Goal: Task Accomplishment & Management: Manage account settings

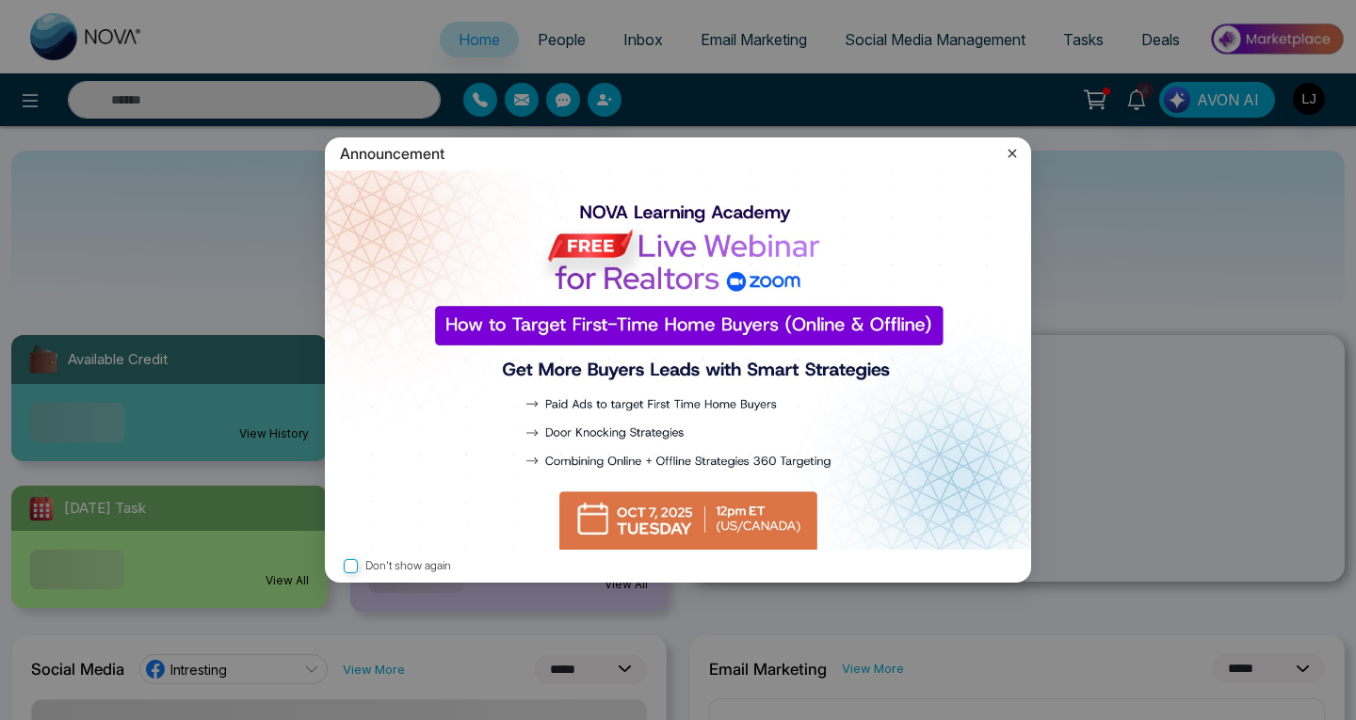
select select "*"
click at [1012, 158] on icon at bounding box center [1012, 153] width 19 height 19
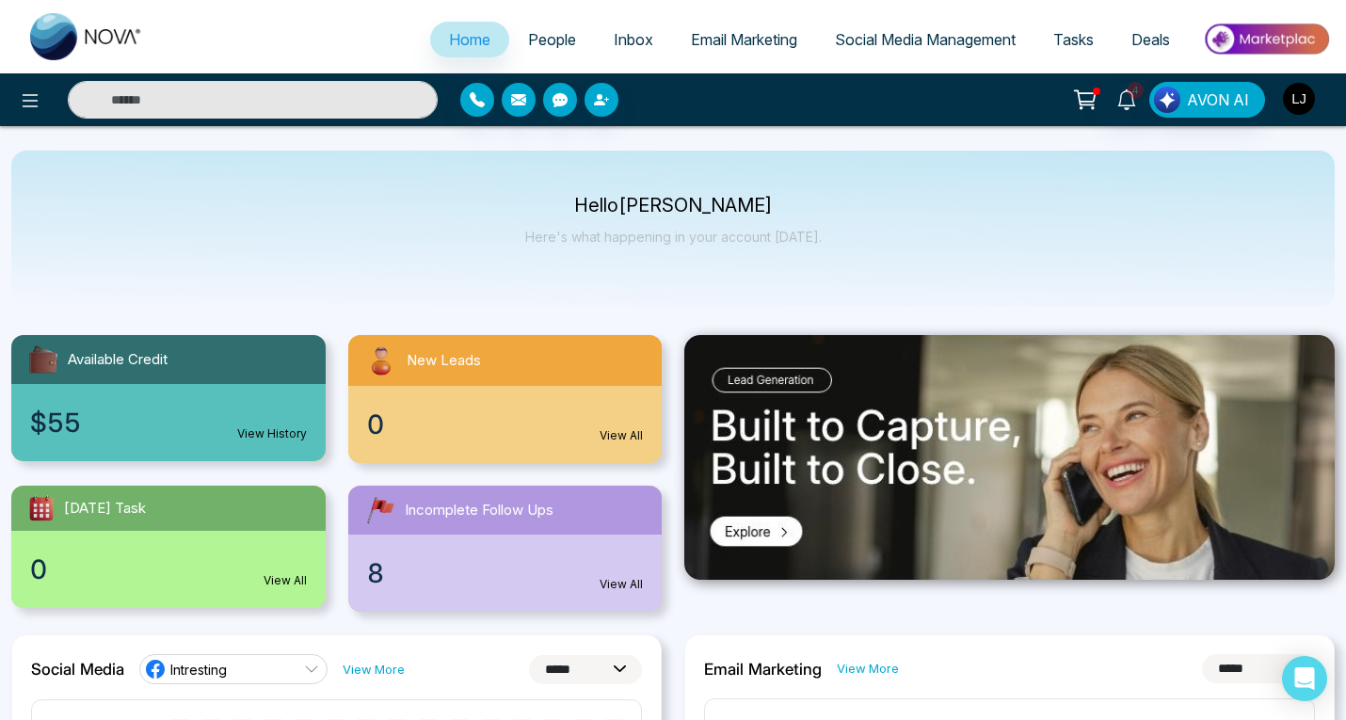
click at [1305, 102] on img "button" at bounding box center [1299, 99] width 32 height 32
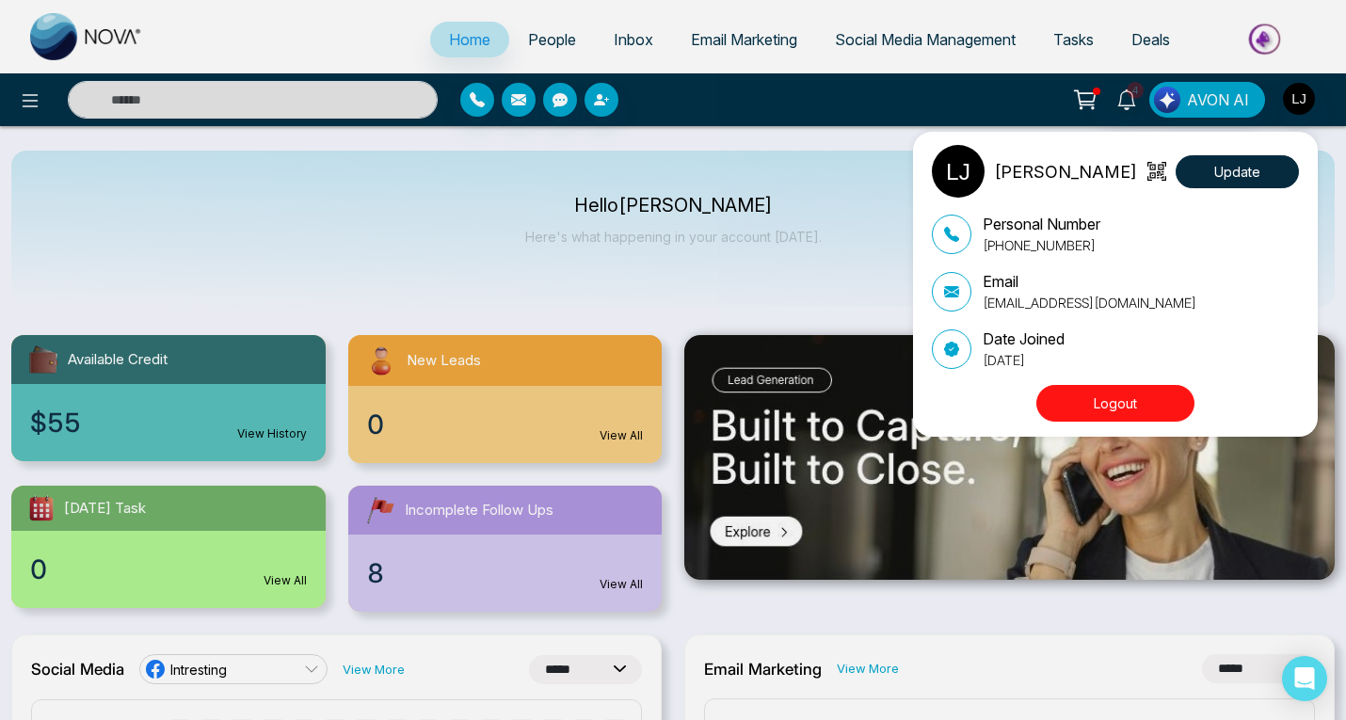
click at [1117, 403] on button "Logout" at bounding box center [1116, 403] width 158 height 37
